Goal: Use online tool/utility: Utilize a website feature to perform a specific function

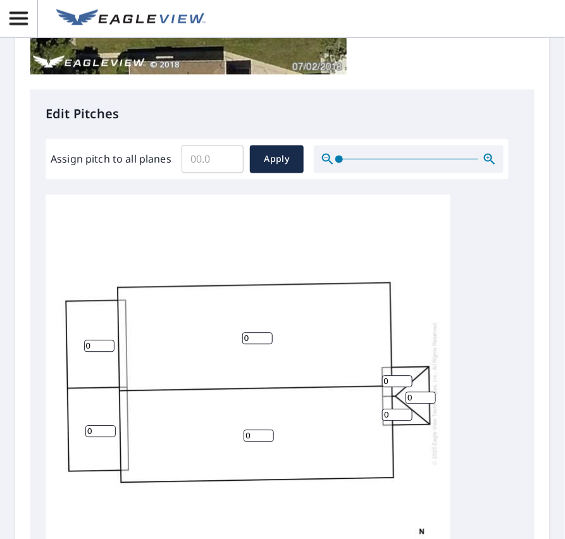
scroll to position [506, 0]
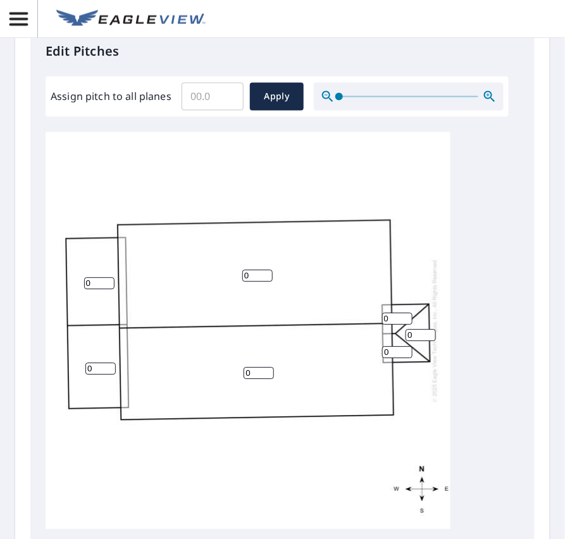
click at [251, 276] on input "0" at bounding box center [257, 276] width 30 height 12
click at [264, 277] on input "0" at bounding box center [257, 276] width 30 height 12
type input "8"
click at [255, 373] on input "0" at bounding box center [259, 373] width 30 height 12
type input "0"
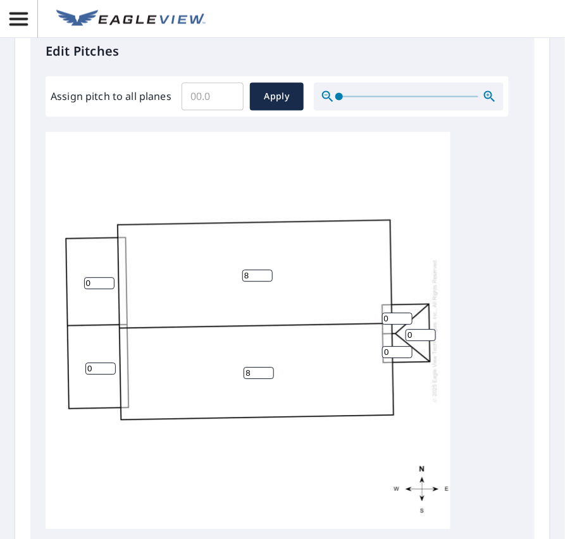
type input "8"
click at [92, 281] on input "0" at bounding box center [99, 283] width 30 height 12
type input "3"
click at [95, 365] on input "0" at bounding box center [100, 369] width 30 height 12
type input "3"
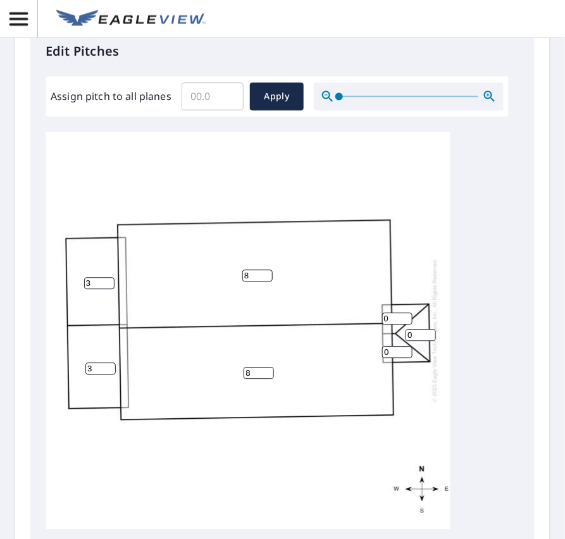
click at [395, 349] on input "0" at bounding box center [397, 352] width 30 height 12
type input "4"
click at [393, 313] on input "0" at bounding box center [397, 319] width 30 height 12
type input "4"
click at [413, 334] on input "0" at bounding box center [421, 335] width 30 height 12
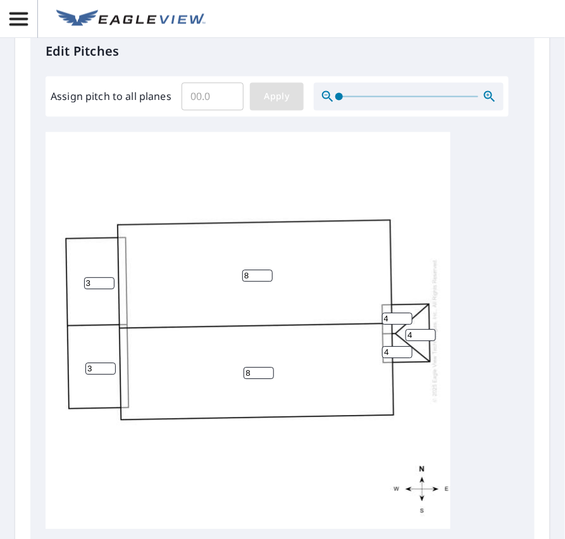
type input "4"
click at [271, 95] on span "Apply" at bounding box center [277, 97] width 34 height 16
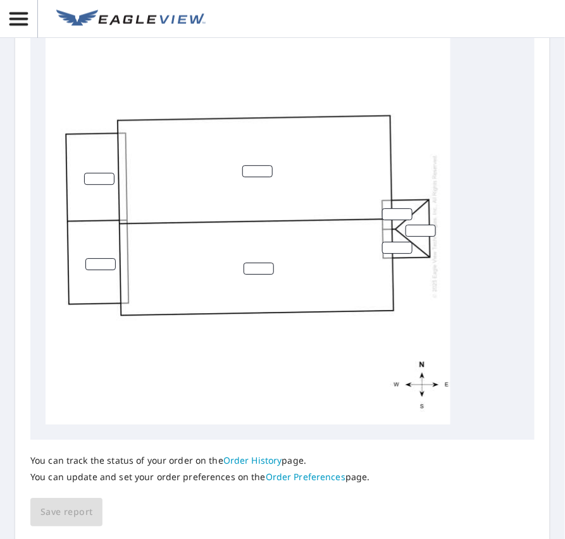
scroll to position [674, 0]
